Goal: Information Seeking & Learning: Check status

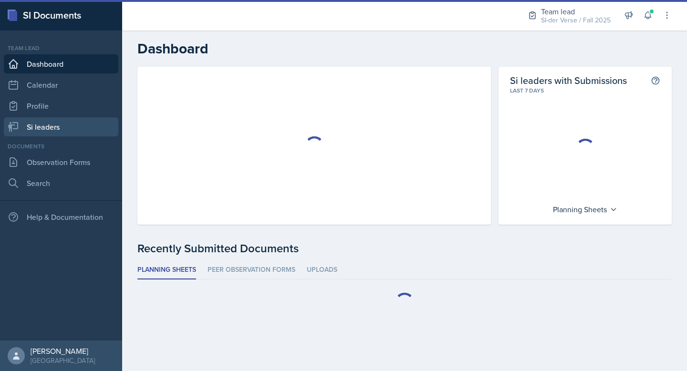
click at [71, 124] on link "Si leaders" at bounding box center [61, 126] width 115 height 19
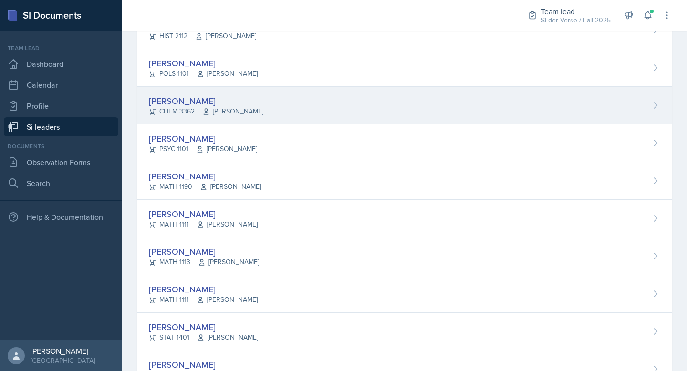
scroll to position [567, 0]
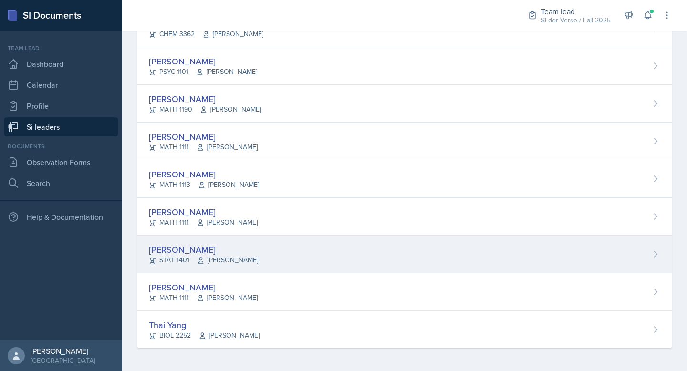
click at [264, 253] on div "Aissa Sylla STAT 1401 Prativa Basnet" at bounding box center [404, 255] width 535 height 38
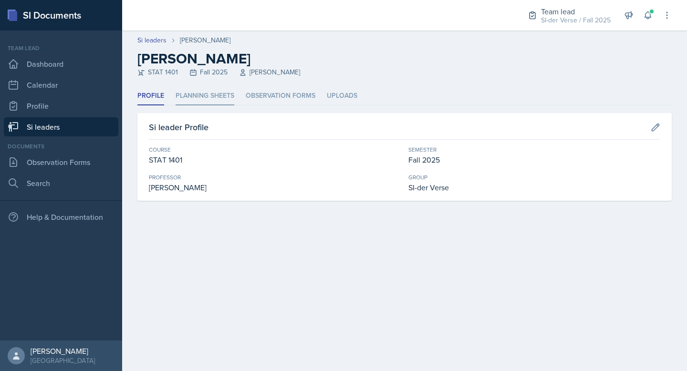
click at [210, 98] on li "Planning Sheets" at bounding box center [205, 96] width 59 height 19
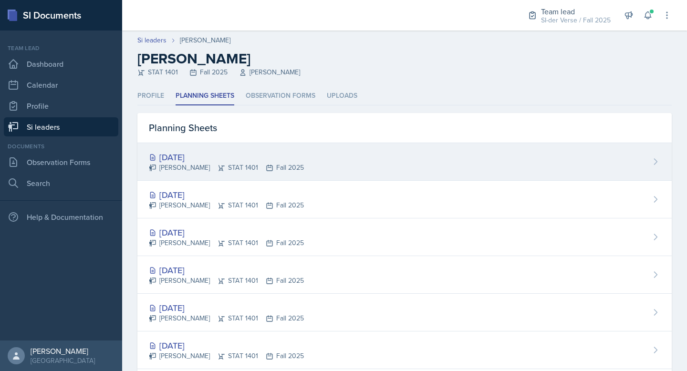
click at [236, 157] on div "[DATE]" at bounding box center [226, 157] width 155 height 13
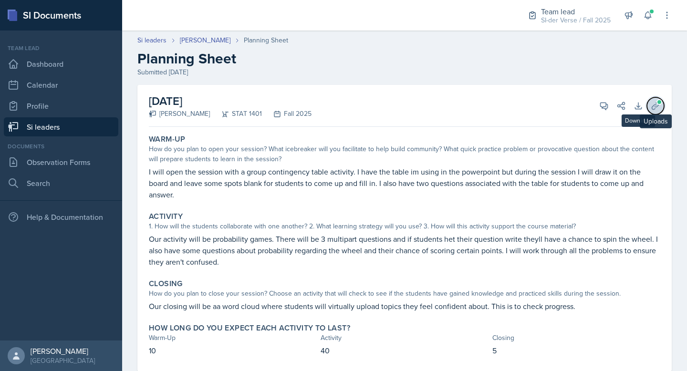
click at [651, 101] on icon at bounding box center [656, 106] width 10 height 10
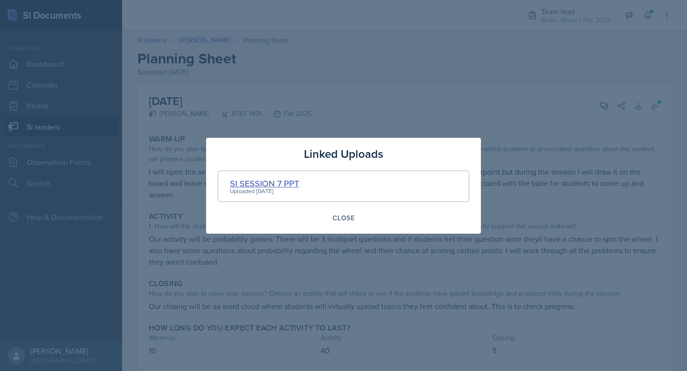
click at [283, 184] on div "SI SESSION 7 PPT" at bounding box center [264, 183] width 69 height 13
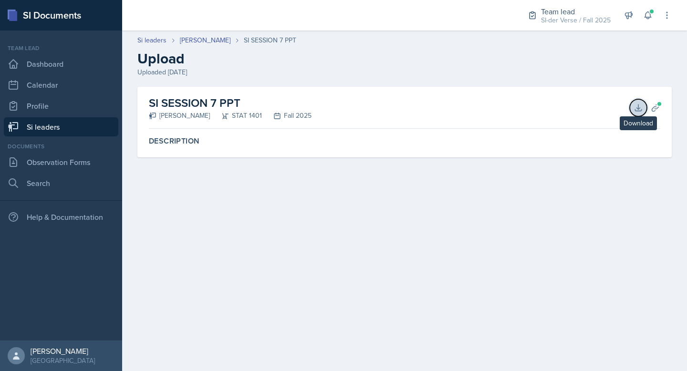
click at [636, 107] on icon at bounding box center [639, 108] width 10 height 10
click at [49, 124] on link "Si leaders" at bounding box center [61, 126] width 115 height 19
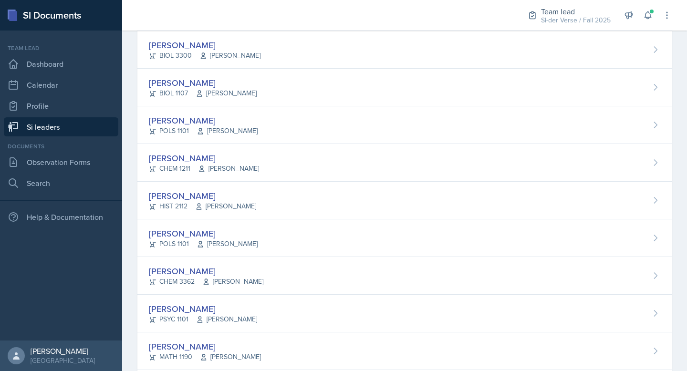
scroll to position [567, 0]
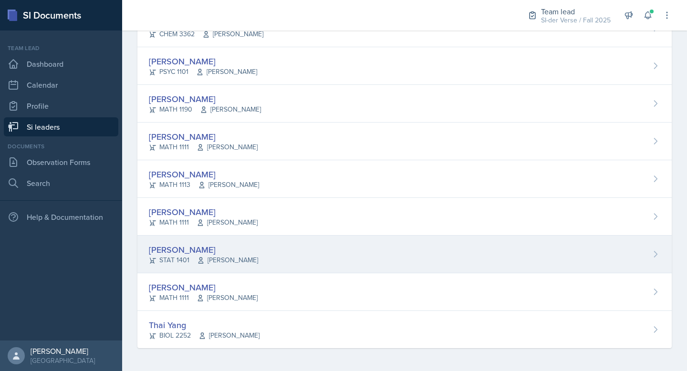
click at [230, 255] on span "Prativa Basnet" at bounding box center [227, 260] width 61 height 10
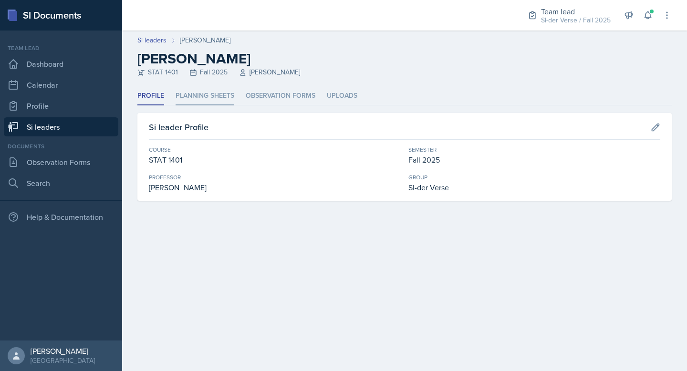
click at [220, 88] on li "Planning Sheets" at bounding box center [205, 96] width 59 height 19
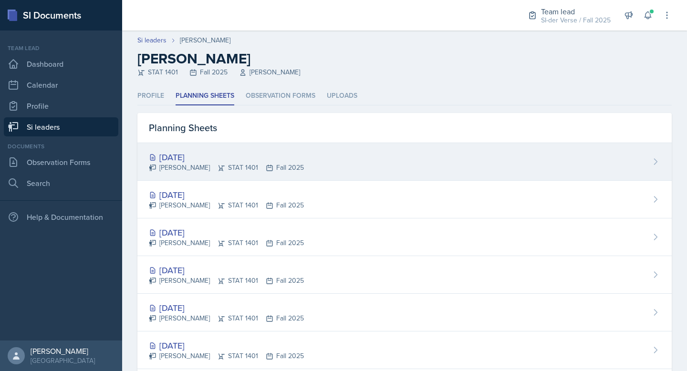
click at [231, 153] on div "[DATE]" at bounding box center [226, 157] width 155 height 13
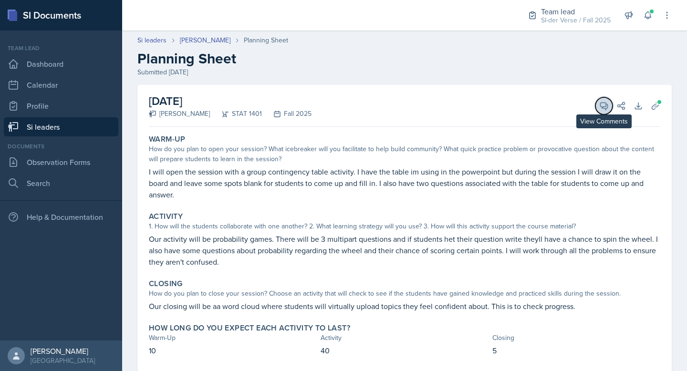
click at [599, 105] on icon at bounding box center [604, 106] width 10 height 10
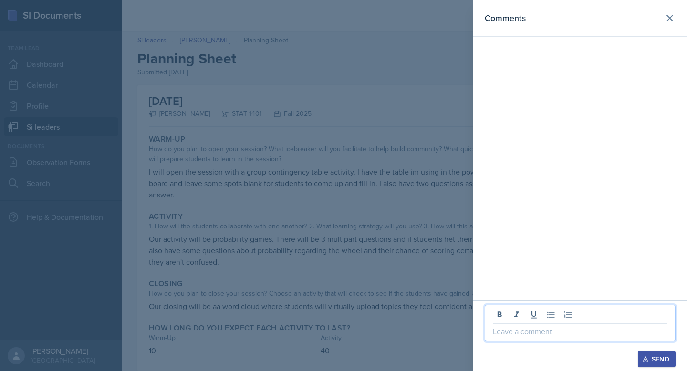
click at [518, 333] on p at bounding box center [580, 331] width 175 height 11
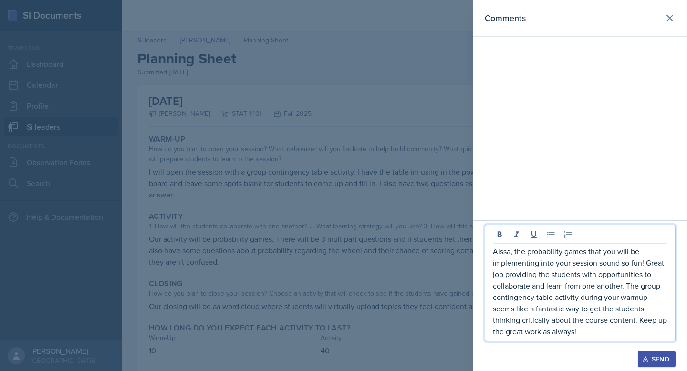
click at [656, 356] on div "Send" at bounding box center [656, 360] width 25 height 8
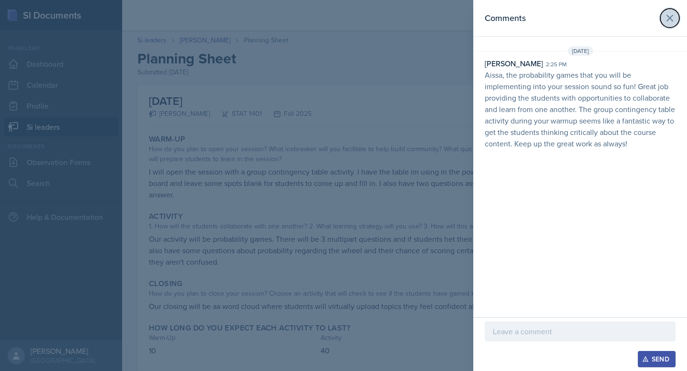
click at [675, 14] on icon at bounding box center [669, 17] width 11 height 11
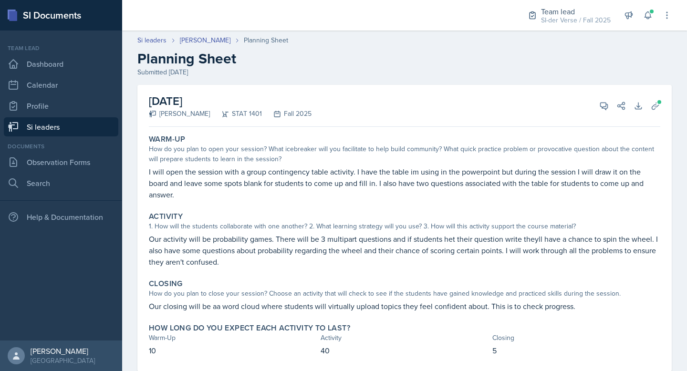
click at [66, 128] on link "Si leaders" at bounding box center [61, 126] width 115 height 19
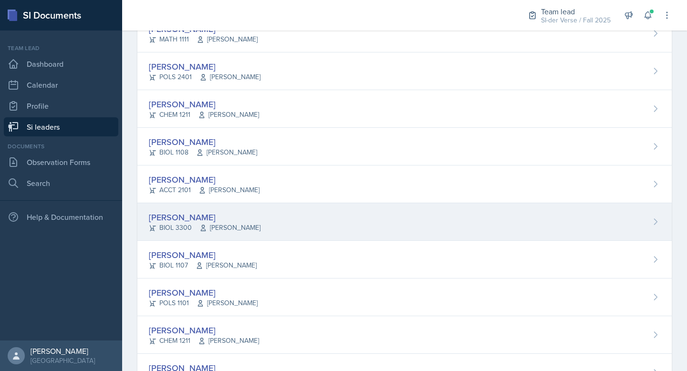
scroll to position [210, 0]
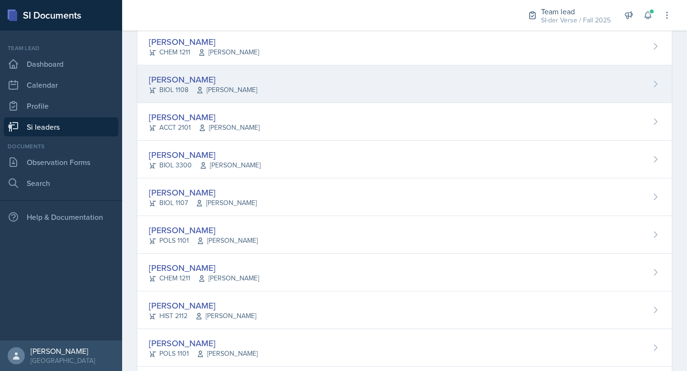
click at [214, 82] on div "[PERSON_NAME]" at bounding box center [203, 79] width 108 height 13
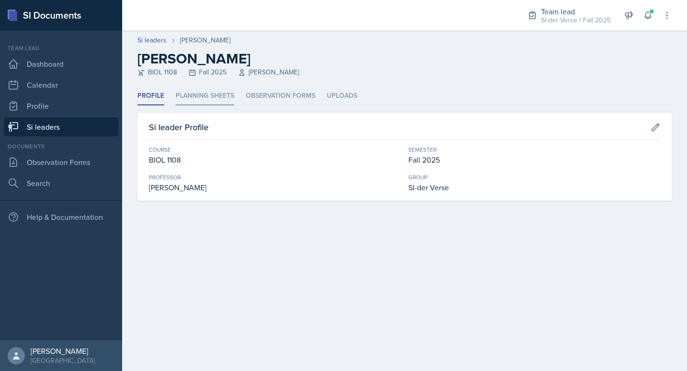
click at [209, 94] on li "Planning Sheets" at bounding box center [205, 96] width 59 height 19
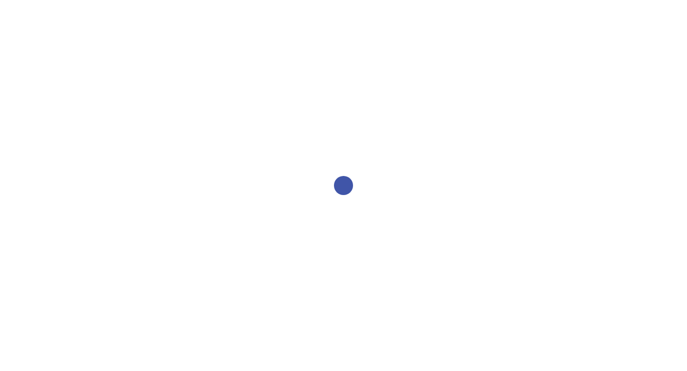
select select "2bed604d-1099-4043-b1bc-2365e8740244"
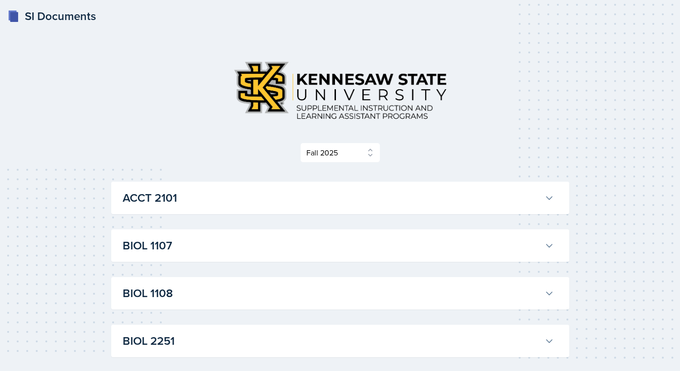
scroll to position [209, 0]
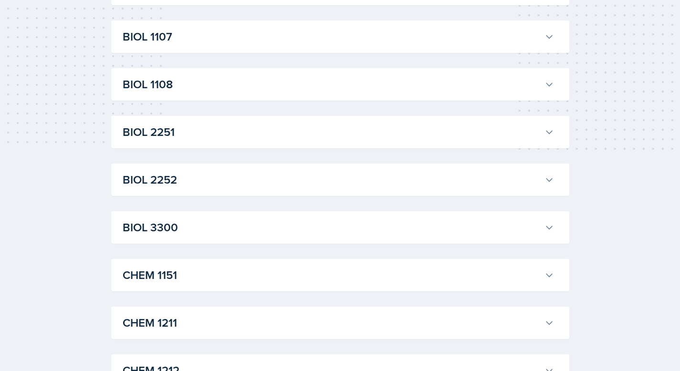
click at [248, 94] on button "BIOL 1108" at bounding box center [338, 84] width 435 height 21
